Goal: Check status

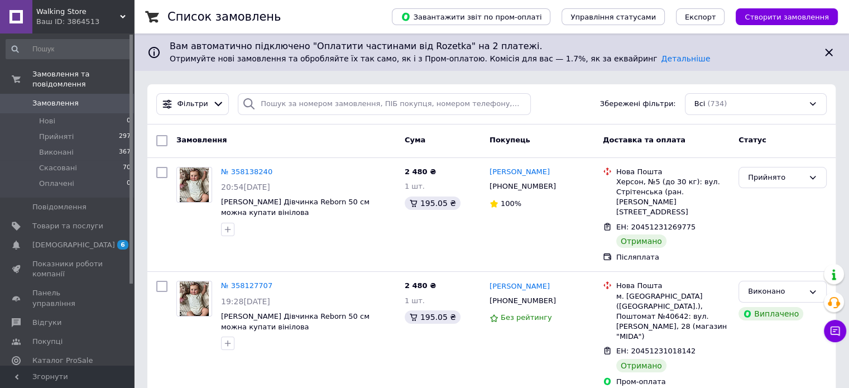
click at [61, 98] on span "Замовлення" at bounding box center [55, 103] width 46 height 10
click at [61, 99] on link "Замовлення 0" at bounding box center [68, 103] width 137 height 19
click at [62, 98] on span "Замовлення" at bounding box center [55, 103] width 46 height 10
